Goal: Task Accomplishment & Management: Manage account settings

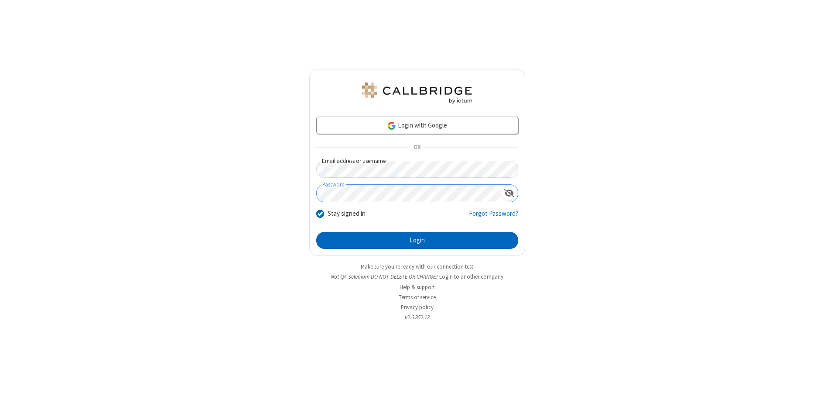
click at [417, 240] on button "Login" at bounding box center [417, 240] width 202 height 17
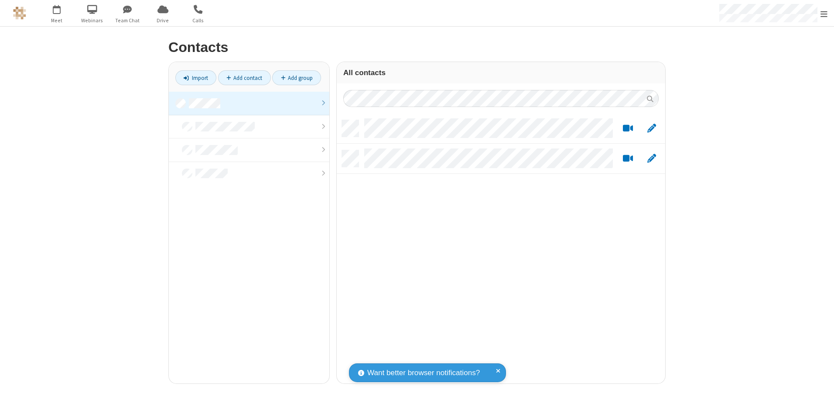
scroll to position [263, 322]
click at [249, 103] on link at bounding box center [249, 104] width 161 height 24
click at [244, 78] on link "Add contact" at bounding box center [244, 77] width 53 height 15
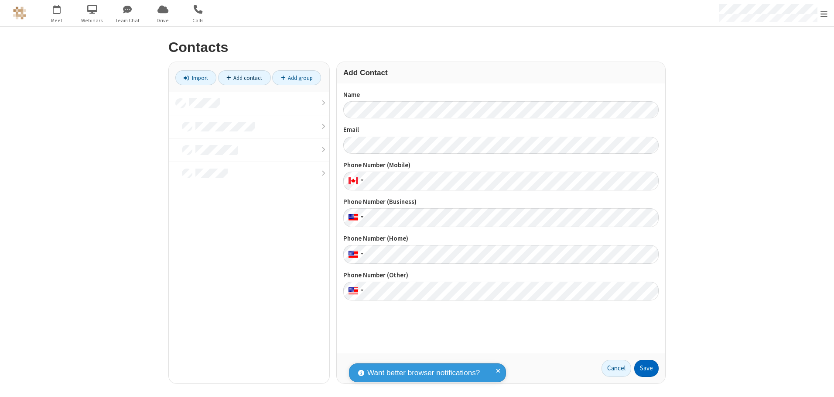
click at [647, 368] on button "Save" at bounding box center [646, 367] width 24 height 17
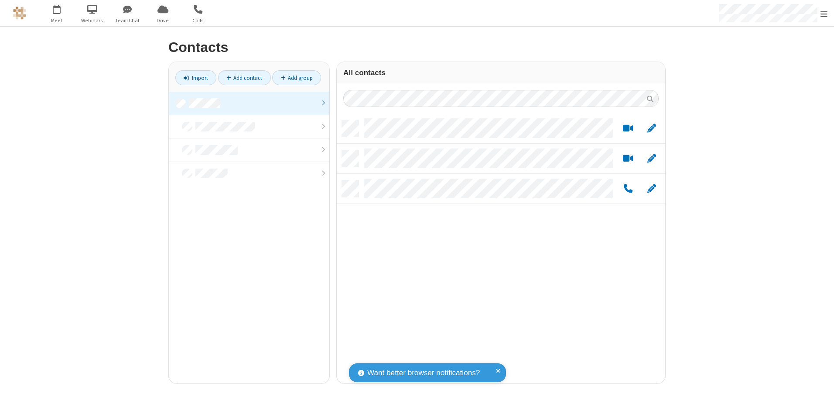
scroll to position [263, 322]
